Goal: Transaction & Acquisition: Purchase product/service

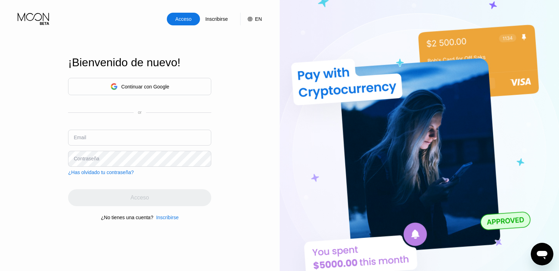
click at [181, 14] on div "Acceso" at bounding box center [183, 19] width 33 height 13
click at [175, 20] on div "Acceso" at bounding box center [184, 19] width 18 height 7
click at [132, 140] on input "text" at bounding box center [139, 138] width 143 height 16
type input "j"
type input "joberurizare@proton.me"
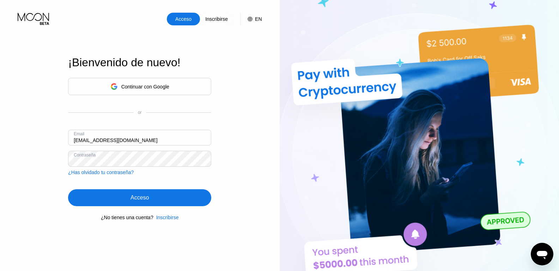
click at [124, 202] on div "Acceso" at bounding box center [139, 198] width 143 height 17
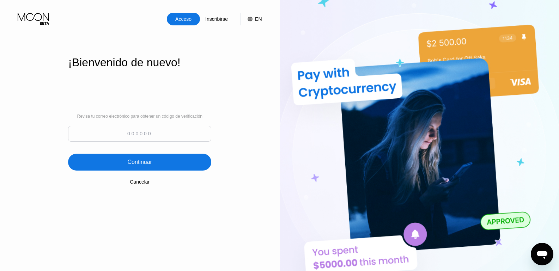
click at [166, 138] on input at bounding box center [139, 134] width 143 height 16
type input "925071"
click at [172, 157] on div "Continuar" at bounding box center [139, 162] width 143 height 17
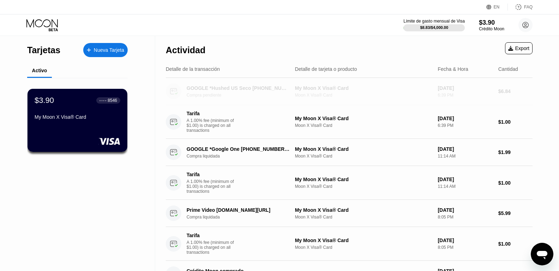
click at [320, 91] on div "My Moon X Visa® Card Moon X Visa® Card" at bounding box center [363, 91] width 137 height 12
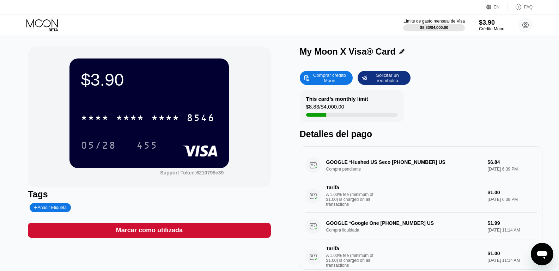
click at [324, 114] on div at bounding box center [316, 115] width 20 height 4
click at [340, 78] on div "Comprar crédito Moon" at bounding box center [329, 77] width 39 height 11
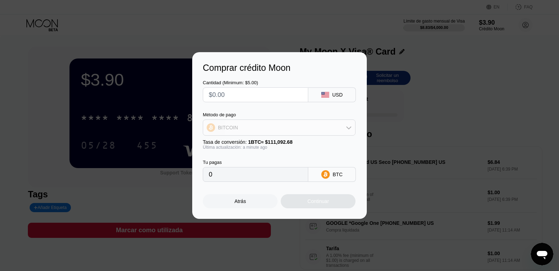
click at [318, 129] on div "BITCOIN" at bounding box center [279, 128] width 152 height 14
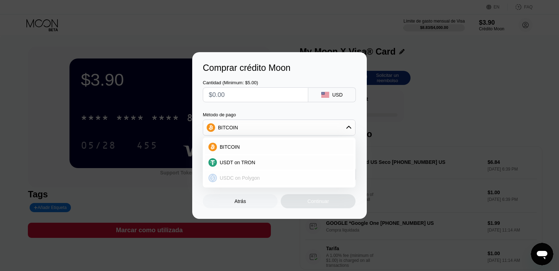
click at [242, 176] on span "USDC on Polygon" at bounding box center [240, 178] width 40 height 6
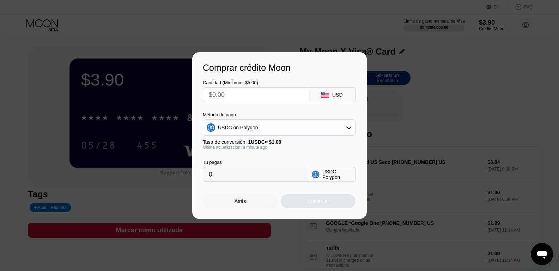
click at [271, 175] on input "0" at bounding box center [256, 175] width 94 height 14
click at [265, 176] on input "0" at bounding box center [256, 175] width 94 height 14
click at [243, 97] on input "text" at bounding box center [256, 95] width 94 height 14
type input "$1"
type input "1.00000000"
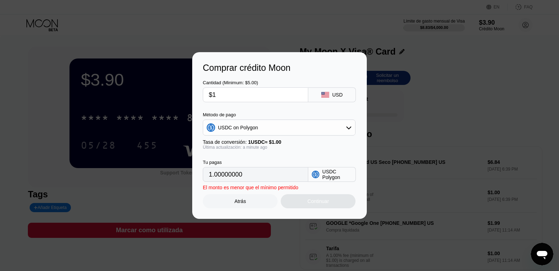
type input "$15"
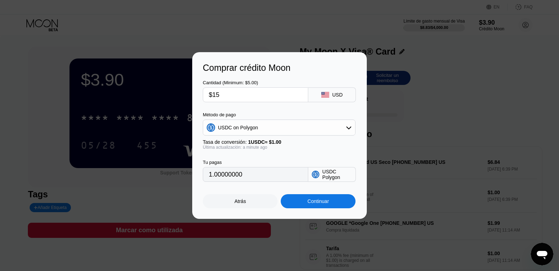
type input "15.00000000"
type input "$15"
click at [244, 200] on div "Atrás" at bounding box center [241, 202] width 12 height 6
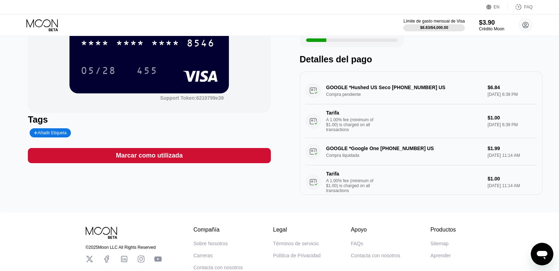
scroll to position [119, 0]
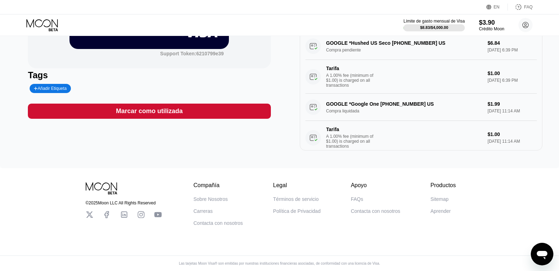
click at [299, 200] on div "Términos de servicio" at bounding box center [296, 200] width 46 height 6
click at [214, 197] on div "Sobre Nosotros" at bounding box center [211, 200] width 34 height 6
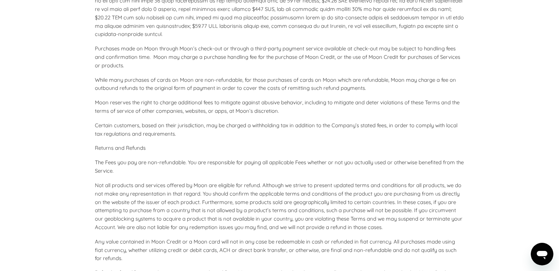
scroll to position [2118, 0]
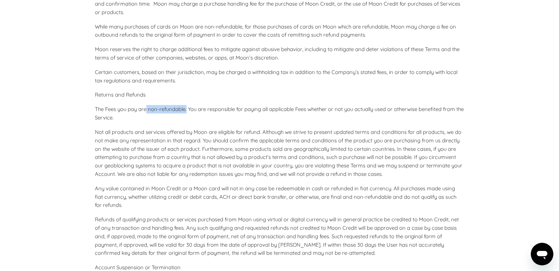
drag, startPoint x: 148, startPoint y: 119, endPoint x: 187, endPoint y: 120, distance: 39.5
click at [187, 120] on p "The Fees you pay are non-refundable. You are responsible for paying all applica…" at bounding box center [280, 113] width 370 height 17
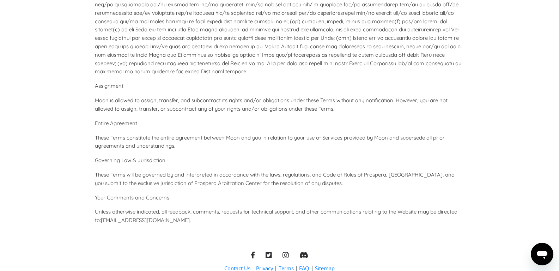
scroll to position [3188, 0]
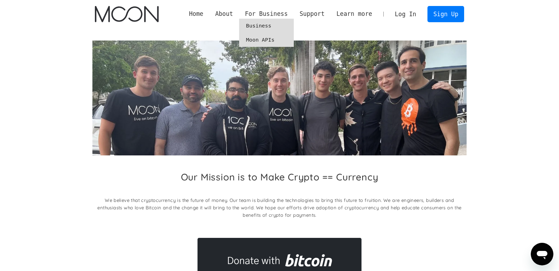
click at [261, 38] on link "Moon APIs" at bounding box center [266, 40] width 55 height 14
